Goal: Task Accomplishment & Management: Use online tool/utility

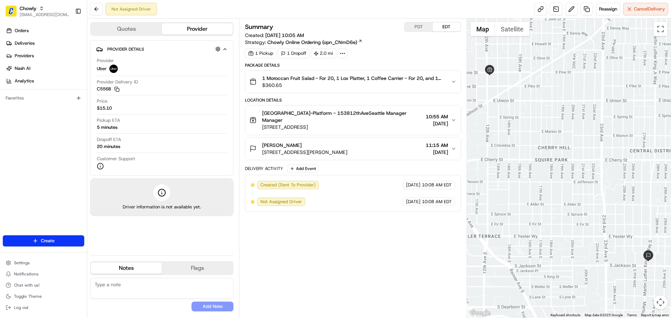
click at [134, 29] on button "Quotes" at bounding box center [126, 28] width 71 height 11
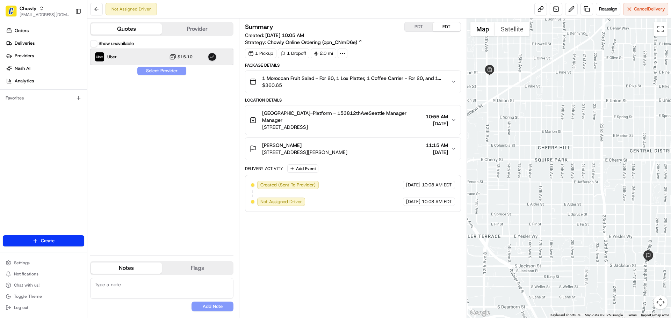
click at [151, 58] on div "Uber $15.10" at bounding box center [161, 57] width 143 height 17
click at [151, 71] on div "Show unavailable Uber $15.10 Select Provider" at bounding box center [161, 145] width 143 height 210
click at [187, 71] on div "Show unavailable Uber $15.10 Select Provider" at bounding box center [161, 145] width 143 height 210
click at [163, 57] on div "Uber $15.10" at bounding box center [161, 57] width 143 height 17
click at [94, 45] on button "Show unavailable" at bounding box center [93, 43] width 7 height 7
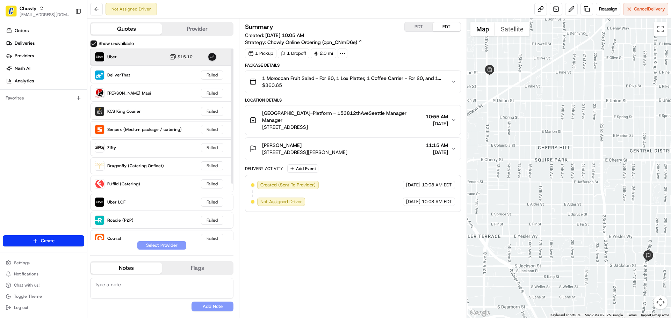
click at [141, 58] on div "Uber $15.10" at bounding box center [161, 57] width 143 height 17
click at [174, 245] on div "Show unavailable Uber $15.10 DeliverThat Failed Hopper Maui Failed KCS King Cou…" at bounding box center [161, 145] width 143 height 210
click at [289, 202] on span "Not Assigned Driver" at bounding box center [281, 202] width 42 height 6
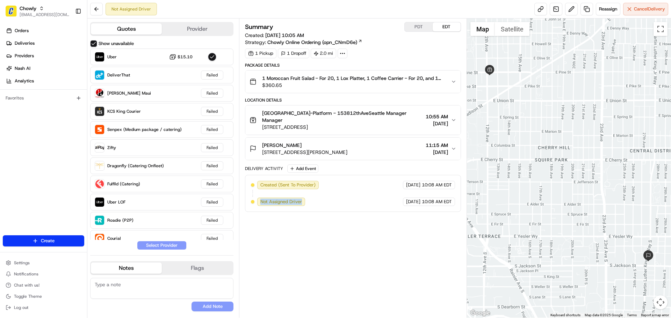
click at [289, 202] on span "Not Assigned Driver" at bounding box center [281, 202] width 42 height 6
click at [185, 31] on button "Provider" at bounding box center [197, 28] width 71 height 11
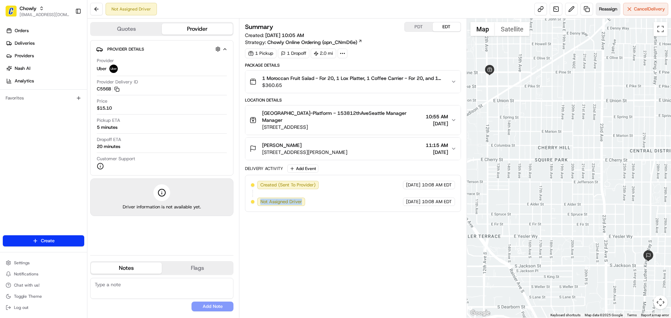
click at [603, 11] on span "Reassign" at bounding box center [608, 9] width 18 height 6
click at [378, 82] on span "$360.65" at bounding box center [353, 85] width 183 height 7
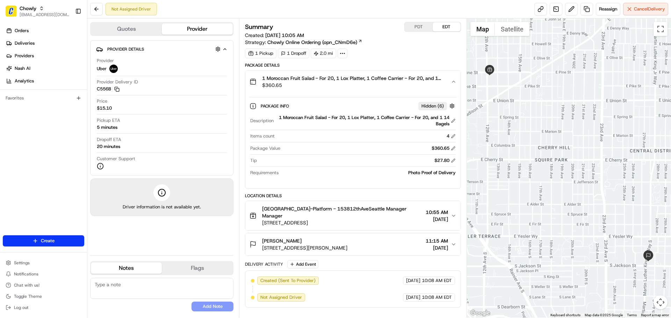
click at [378, 82] on span "$360.65" at bounding box center [353, 85] width 183 height 7
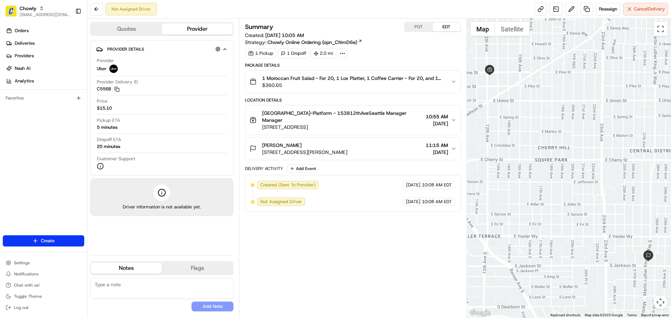
click at [378, 82] on span "$360.65" at bounding box center [353, 85] width 183 height 7
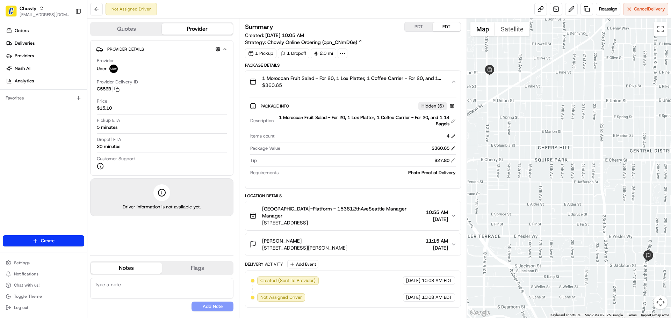
click at [378, 82] on span "$360.65" at bounding box center [353, 85] width 183 height 7
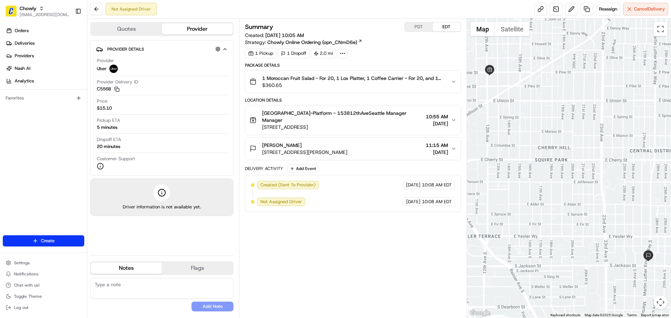
click at [284, 202] on span "Not Assigned Driver" at bounding box center [281, 202] width 42 height 6
click at [285, 202] on span "Not Assigned Driver" at bounding box center [281, 202] width 42 height 6
click at [307, 198] on div "Created (Sent To Provider) Uber 08/21/2025 10:08 AM EDT Not Assigned Driver Ube…" at bounding box center [353, 193] width 204 height 25
click at [306, 198] on div "Not Assigned Driver" at bounding box center [281, 202] width 49 height 8
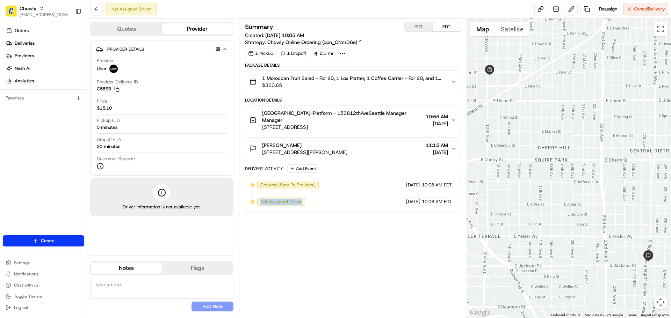
click at [306, 198] on div "Not Assigned Driver" at bounding box center [281, 202] width 49 height 8
click at [156, 31] on button "Quotes" at bounding box center [126, 28] width 71 height 11
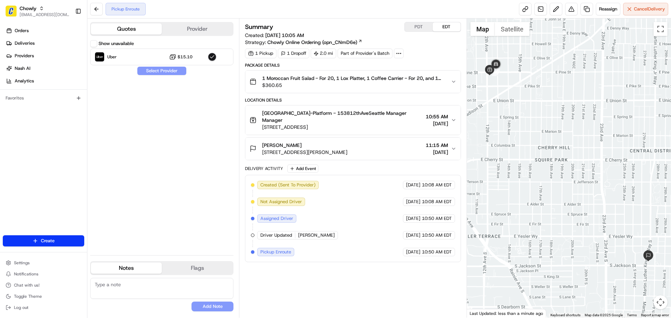
click at [299, 249] on div "Created (Sent To Provider) Uber 08/21/2025 10:08 AM EDT Not Assigned Driver Ube…" at bounding box center [353, 218] width 204 height 75
click at [289, 250] on span "Pickup Enroute" at bounding box center [275, 252] width 31 height 6
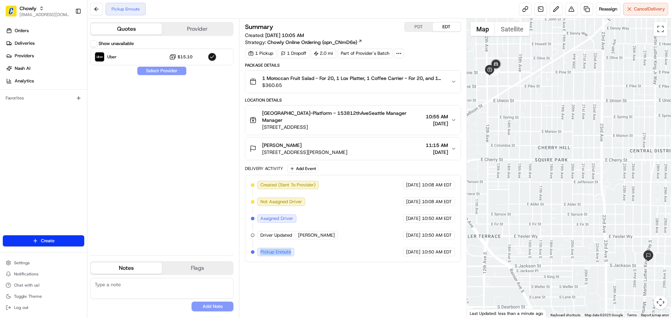
click at [289, 250] on span "Pickup Enroute" at bounding box center [275, 252] width 31 height 6
click at [366, 236] on div "Created (Sent To Provider) Uber 08/21/2025 10:08 AM EDT Not Assigned Driver Ube…" at bounding box center [353, 218] width 204 height 75
click at [337, 234] on div "Created (Sent To Provider) Uber 08/21/2025 10:08 AM EDT Not Assigned Driver Ube…" at bounding box center [353, 218] width 204 height 75
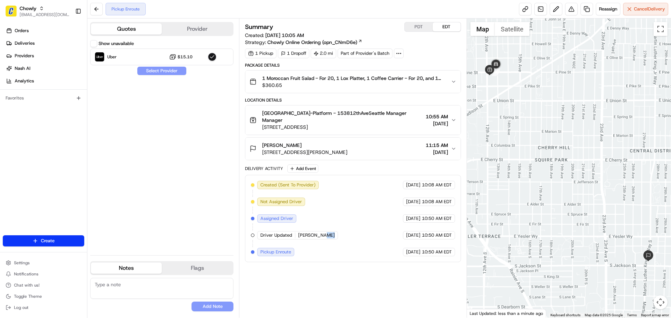
click at [337, 234] on div "Created (Sent To Provider) Uber 08/21/2025 10:08 AM EDT Not Assigned Driver Ube…" at bounding box center [353, 218] width 204 height 75
click at [272, 233] on span "Driver Updated" at bounding box center [276, 235] width 32 height 6
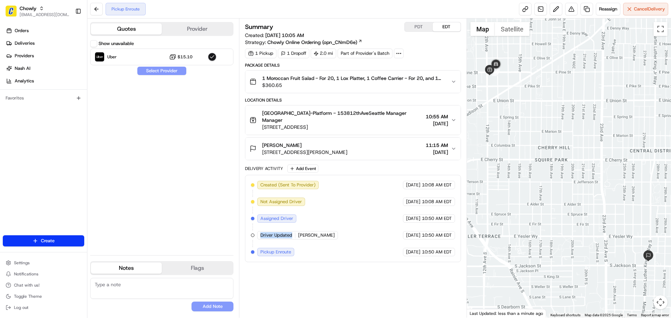
click at [271, 231] on div "Created (Sent To Provider) Uber 08/21/2025 10:08 AM EDT Not Assigned Driver Ube…" at bounding box center [353, 218] width 204 height 75
click at [297, 232] on div "Driver Updated ROMARIO M." at bounding box center [297, 235] width 81 height 8
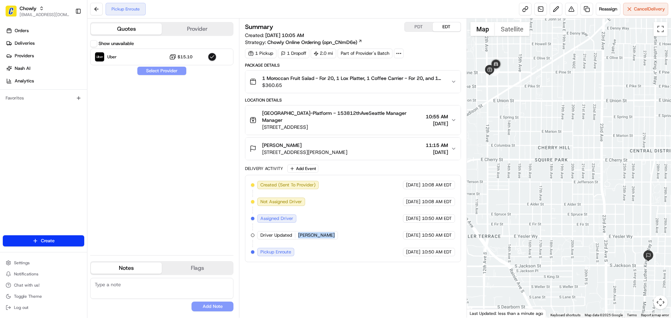
click at [297, 232] on div "Driver Updated ROMARIO M." at bounding box center [297, 235] width 81 height 8
click at [281, 233] on span "Driver Updated" at bounding box center [276, 235] width 32 height 6
click at [310, 237] on span "[PERSON_NAME]" at bounding box center [316, 235] width 37 height 6
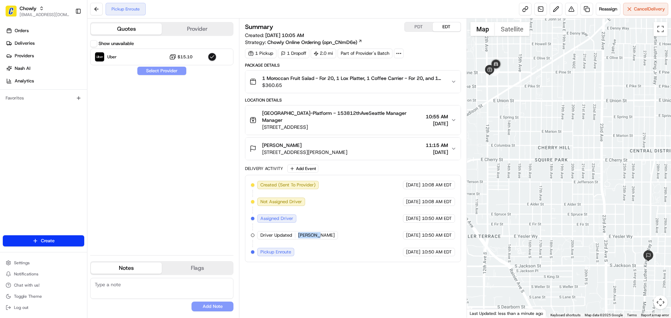
click at [310, 237] on span "[PERSON_NAME]" at bounding box center [316, 235] width 37 height 6
click at [276, 235] on span "Driver Updated" at bounding box center [276, 235] width 32 height 6
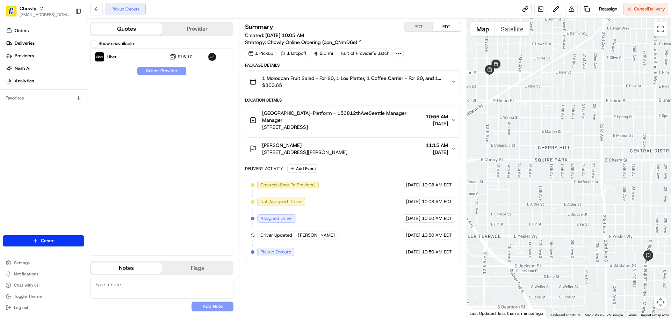
click at [278, 203] on span "Not Assigned Driver" at bounding box center [281, 202] width 42 height 6
click at [273, 217] on span "Assigned Driver" at bounding box center [276, 219] width 33 height 6
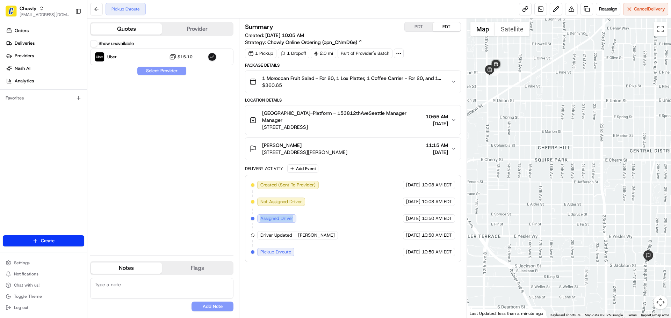
click at [273, 217] on span "Assigned Driver" at bounding box center [276, 219] width 33 height 6
click at [277, 233] on span "Driver Updated" at bounding box center [276, 235] width 32 height 6
click at [296, 239] on div "Driver Updated ROMARIO M." at bounding box center [297, 235] width 81 height 8
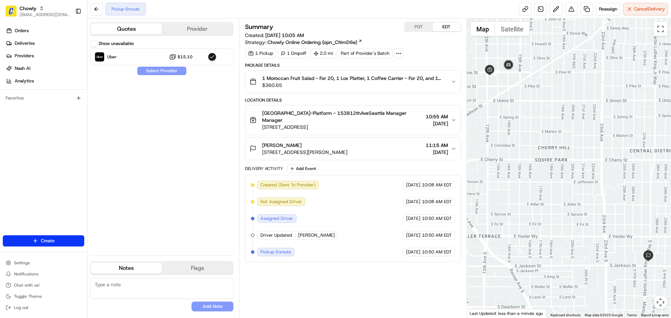
click at [296, 239] on div "Driver Updated ROMARIO M." at bounding box center [297, 235] width 81 height 8
click at [300, 234] on span "[PERSON_NAME]" at bounding box center [316, 235] width 37 height 6
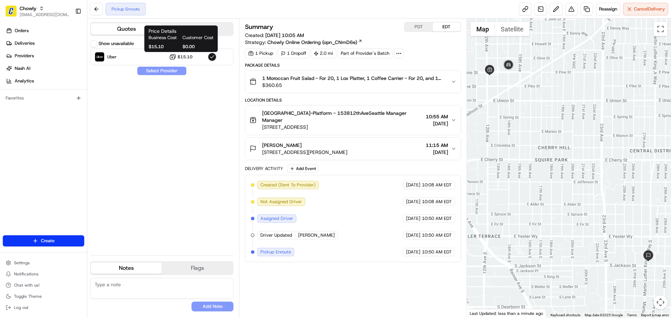
click at [183, 34] on h1 "Price Details" at bounding box center [180, 31] width 65 height 7
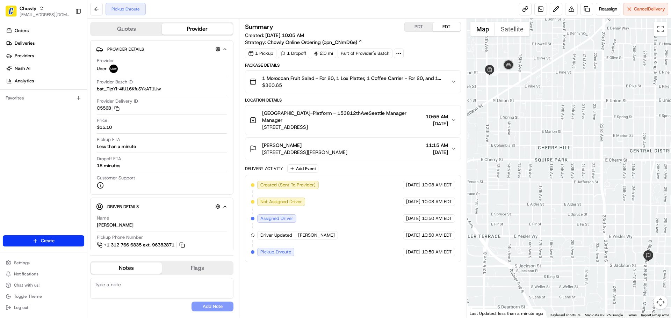
click at [225, 28] on button "Provider" at bounding box center [197, 28] width 71 height 11
click at [291, 217] on span "Assigned Driver" at bounding box center [276, 219] width 33 height 6
click at [270, 216] on span "Assigned Driver" at bounding box center [276, 219] width 33 height 6
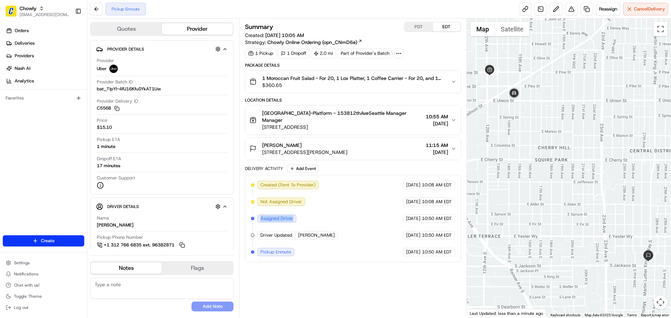
click at [272, 214] on div "Created (Sent To Provider) Uber 08/21/2025 10:08 AM EDT Not Assigned Driver Ube…" at bounding box center [353, 218] width 204 height 75
click at [273, 216] on span "Assigned Driver" at bounding box center [276, 219] width 33 height 6
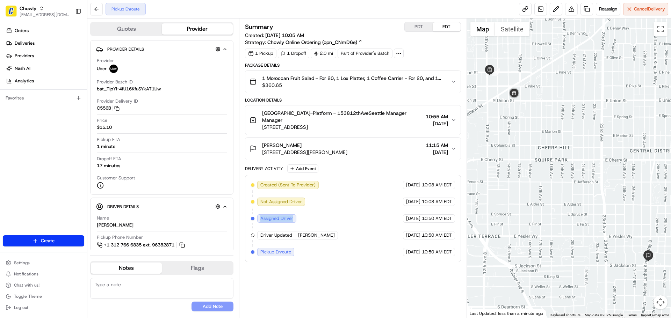
click at [301, 217] on div "Created (Sent To Provider) Uber 08/21/2025 10:08 AM EDT Not Assigned Driver Ube…" at bounding box center [353, 218] width 204 height 75
click at [302, 234] on span "[PERSON_NAME]" at bounding box center [316, 235] width 37 height 6
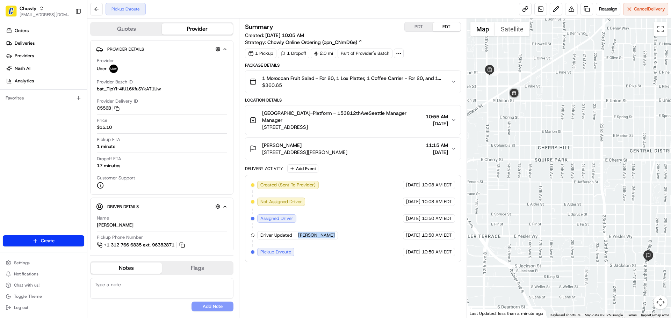
click at [302, 234] on span "[PERSON_NAME]" at bounding box center [316, 235] width 37 height 6
click at [284, 235] on span "Driver Updated" at bounding box center [276, 235] width 32 height 6
click at [309, 235] on span "[PERSON_NAME]" at bounding box center [316, 235] width 37 height 6
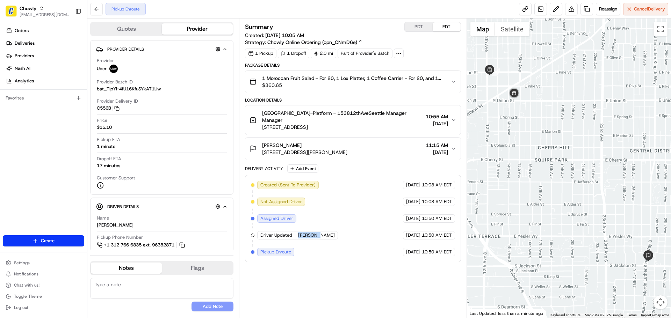
click at [309, 235] on span "[PERSON_NAME]" at bounding box center [316, 235] width 37 height 6
click at [313, 234] on span "[PERSON_NAME]" at bounding box center [316, 235] width 37 height 6
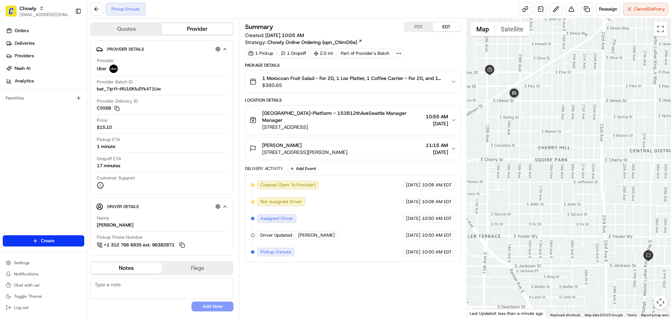
click at [279, 254] on span "Pickup Enroute" at bounding box center [275, 252] width 31 height 6
click at [302, 236] on span "[PERSON_NAME]" at bounding box center [316, 235] width 37 height 6
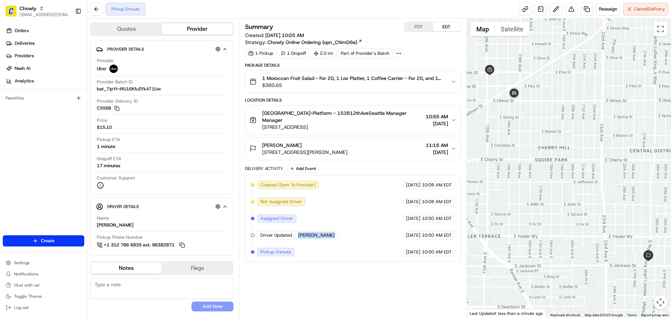
click at [302, 236] on span "[PERSON_NAME]" at bounding box center [316, 235] width 37 height 6
click at [132, 292] on textarea at bounding box center [161, 288] width 143 height 21
paste textarea "** Caller Information: ** Reason for calling: ** Resolution provided:"
click at [152, 286] on textarea "** Caller Information: ** Reason for calling: ** Resolution provided:" at bounding box center [161, 288] width 143 height 21
click at [149, 290] on textarea "** Caller Information: Merchant ** Reason for calling: ** Resolution provided:" at bounding box center [161, 288] width 143 height 21
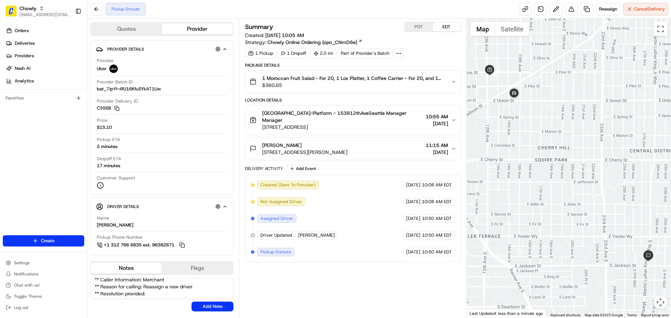
scroll to position [6, 0]
click at [159, 295] on textarea "** Caller Information: Merchant ** Reason for calling: Reassign a new driver **…" at bounding box center [161, 288] width 143 height 21
click at [184, 293] on textarea "** Caller Information: Merchant ** Reason for calling: Reassign a new driver **…" at bounding box center [161, 288] width 143 height 21
click at [146, 291] on textarea "** Caller Information: Merchant ** Reason for calling: Reassign a new driver **…" at bounding box center [161, 288] width 143 height 21
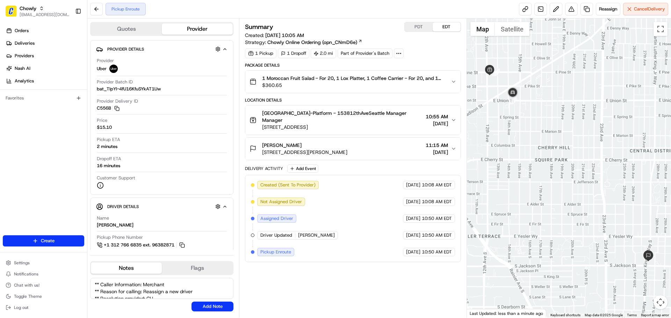
click at [144, 291] on textarea "** Caller Information: Merchant ** Reason for calling: Reassign a new driver **…" at bounding box center [161, 288] width 143 height 21
click at [169, 293] on textarea "** Caller Information: Merchant ** Reason for calling: Merchant called, said th…" at bounding box center [161, 288] width 143 height 21
type textarea "** Caller Information: Merchant ** Reason for calling: [PERSON_NAME] called, sa…"
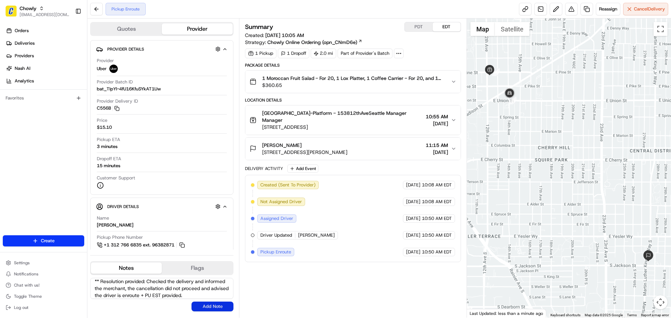
click at [221, 306] on button "Add Note" at bounding box center [212, 307] width 42 height 10
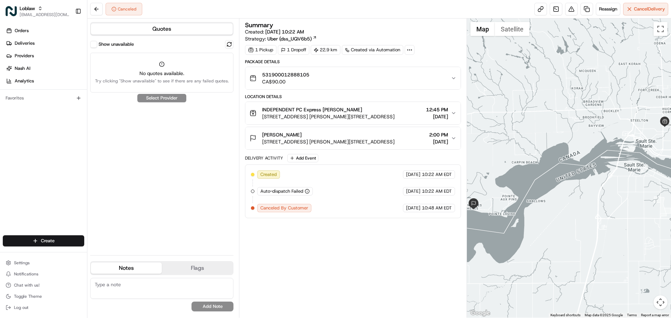
click at [125, 24] on button "Quotes" at bounding box center [162, 28] width 142 height 11
click at [110, 46] on label "Show unavailable" at bounding box center [116, 44] width 35 height 6
click at [97, 46] on button "Show unavailable" at bounding box center [93, 44] width 7 height 7
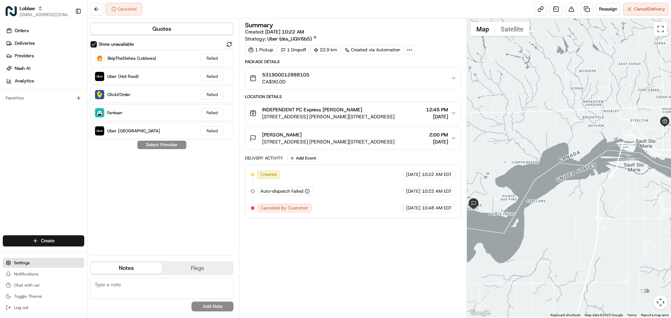
click at [44, 263] on button "Settings" at bounding box center [43, 263] width 81 height 10
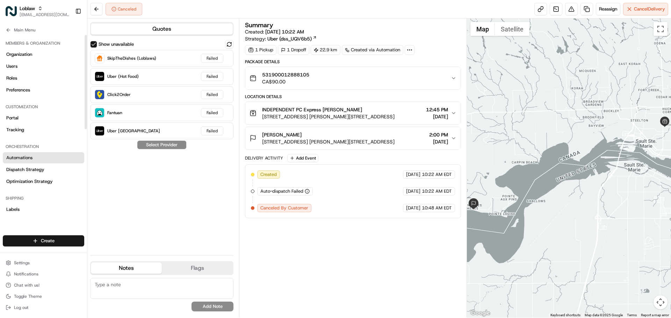
scroll to position [35, 0]
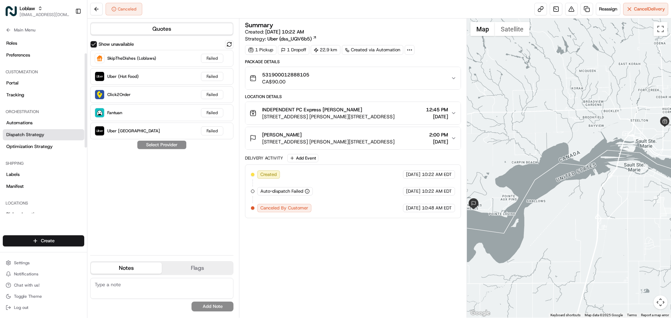
click at [35, 131] on link "Dispatch Strategy" at bounding box center [43, 134] width 81 height 11
